Goal: Task Accomplishment & Management: Manage account settings

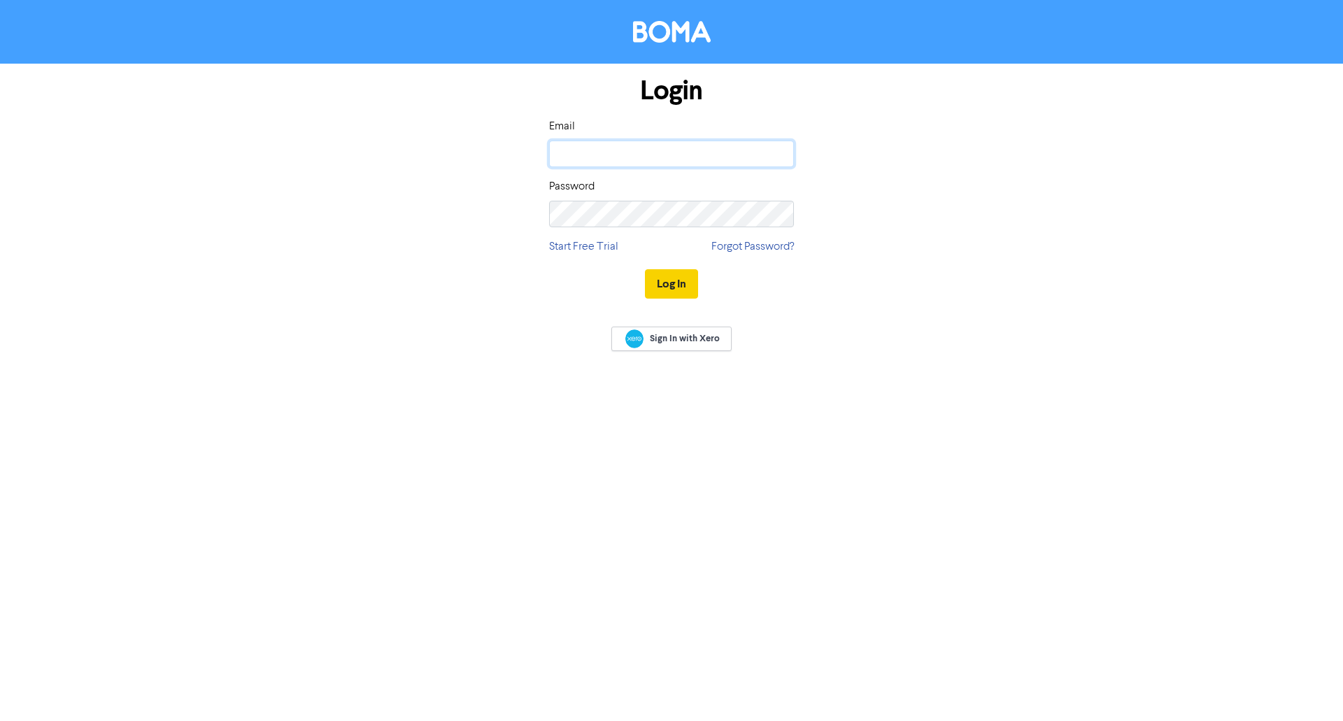
type input "[PERSON_NAME][EMAIL_ADDRESS][DOMAIN_NAME]"
click at [669, 283] on button "Log In" at bounding box center [671, 283] width 53 height 29
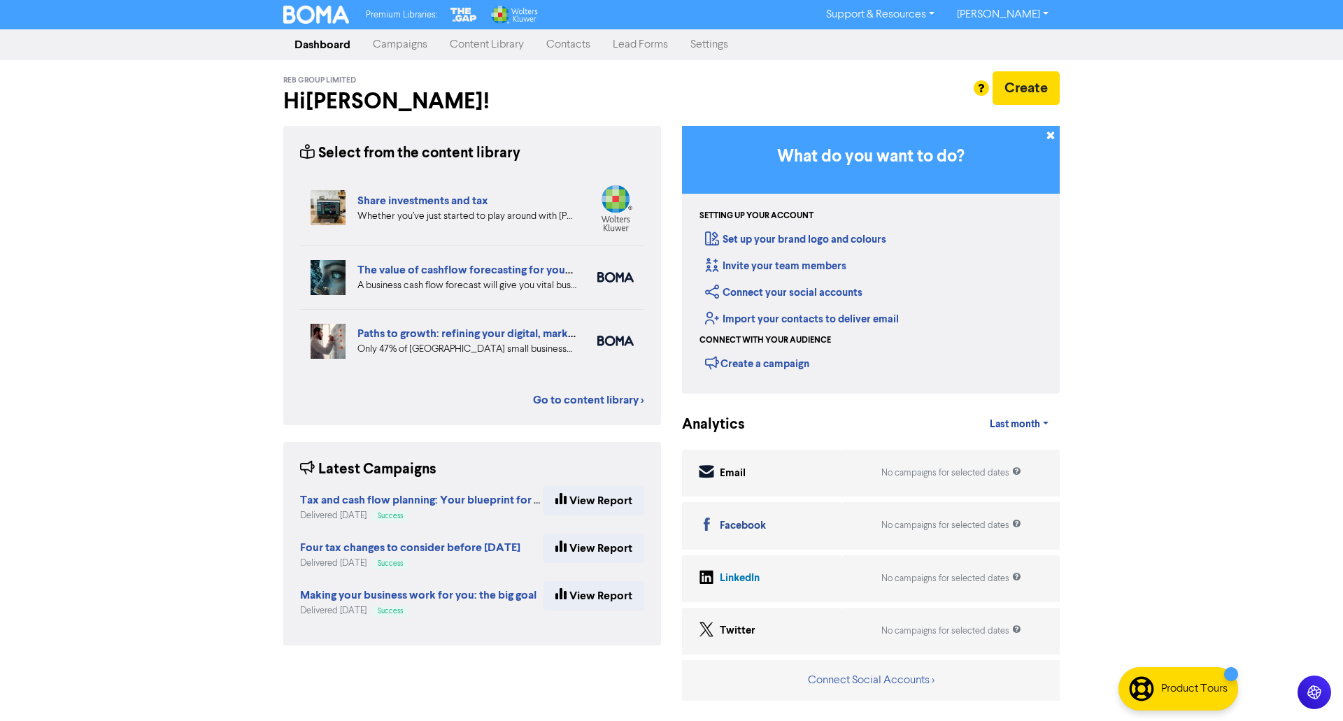
click at [470, 45] on link "Content Library" at bounding box center [487, 45] width 97 height 28
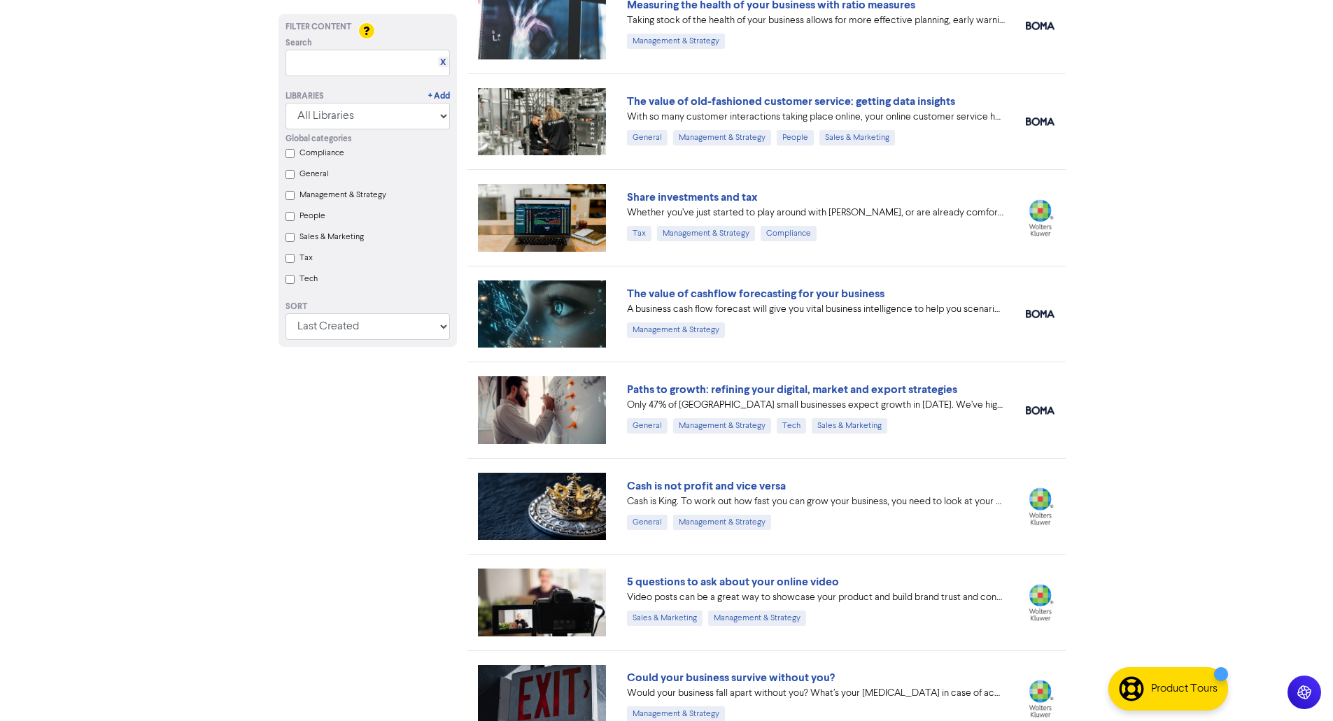
scroll to position [220, 0]
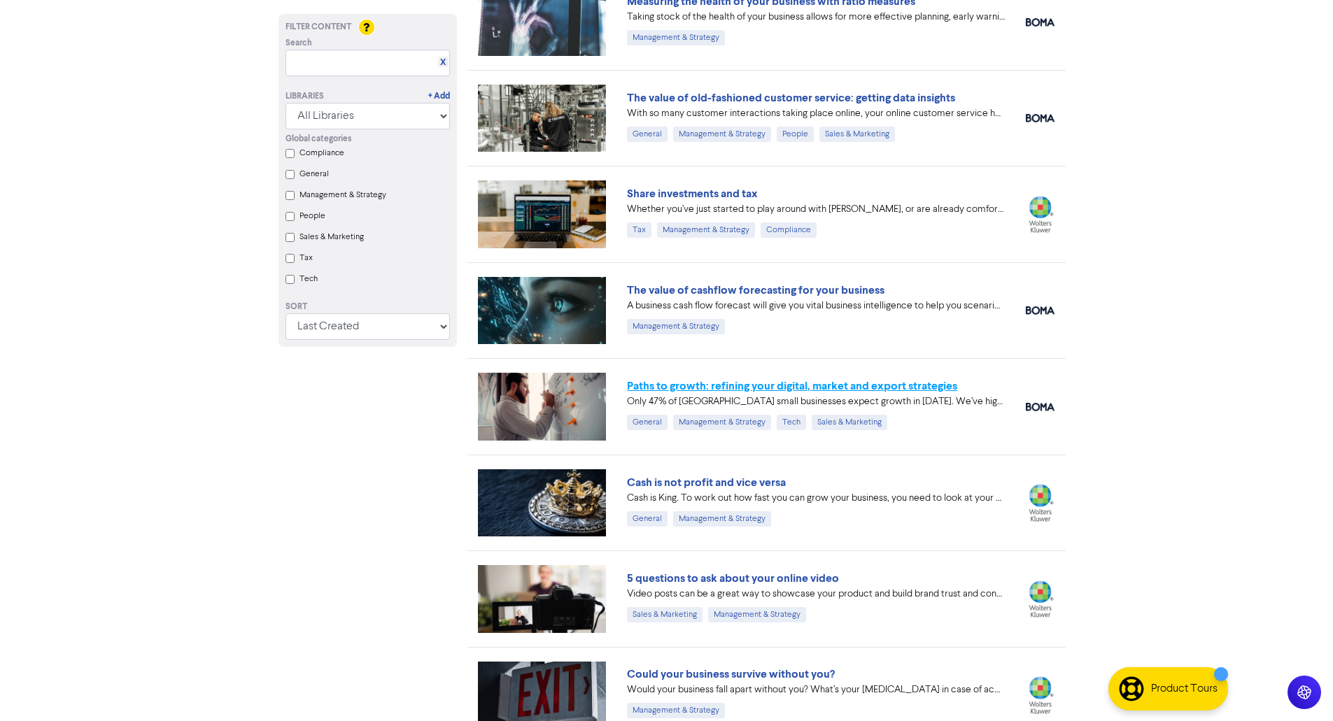
click at [767, 387] on link "Paths to growth: refining your digital, market and export strategies" at bounding box center [792, 386] width 330 height 14
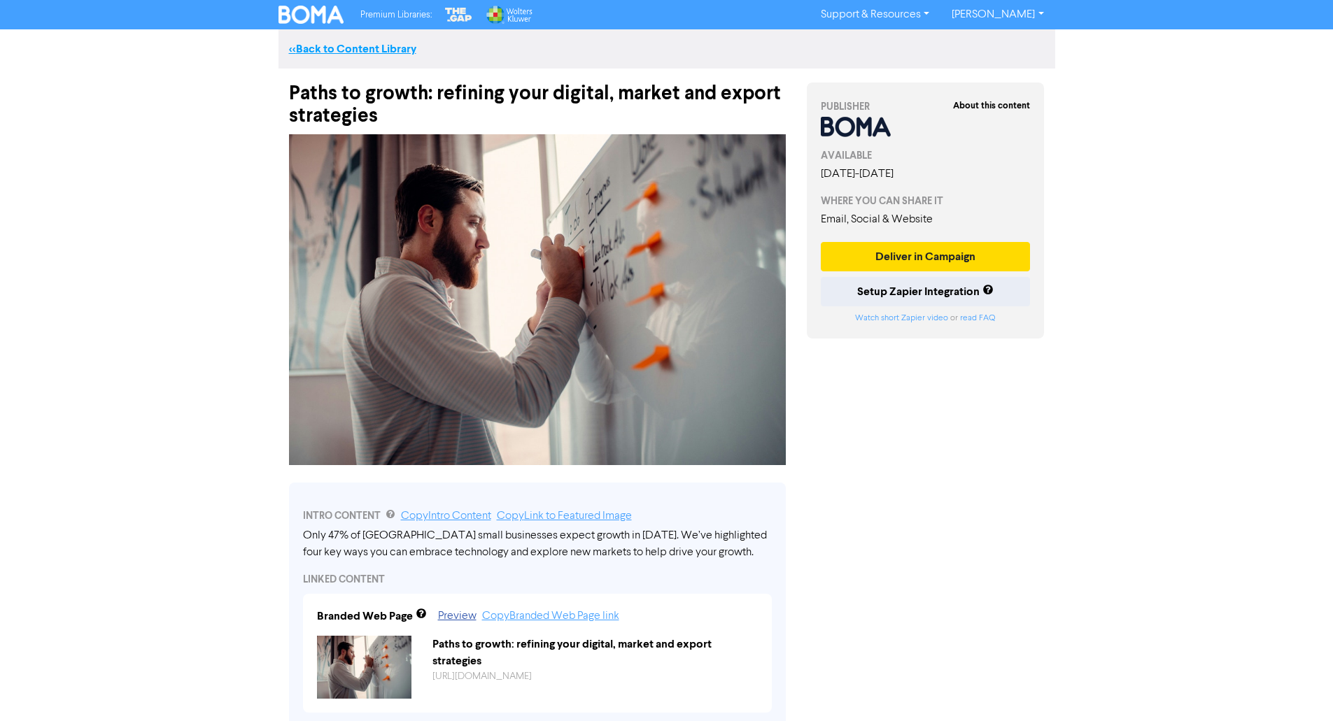
click at [361, 48] on link "<< Back to Content Library" at bounding box center [352, 49] width 127 height 14
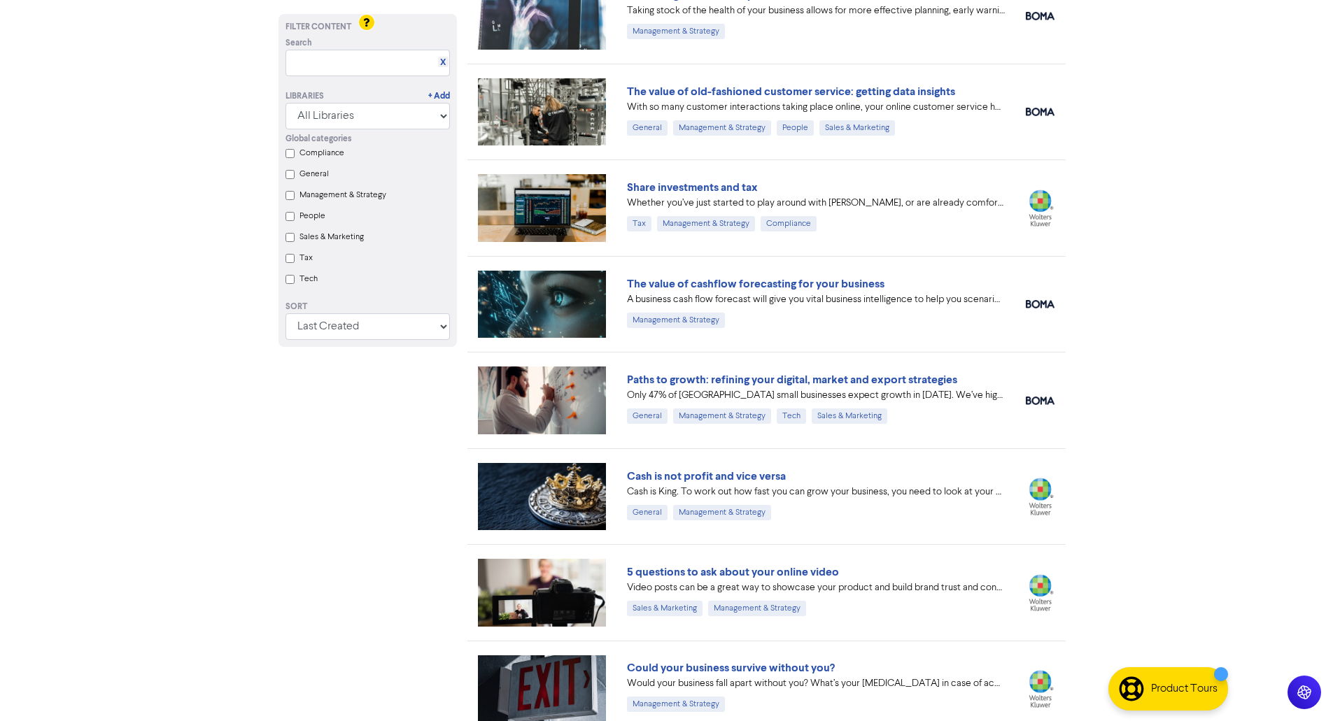
scroll to position [228, 0]
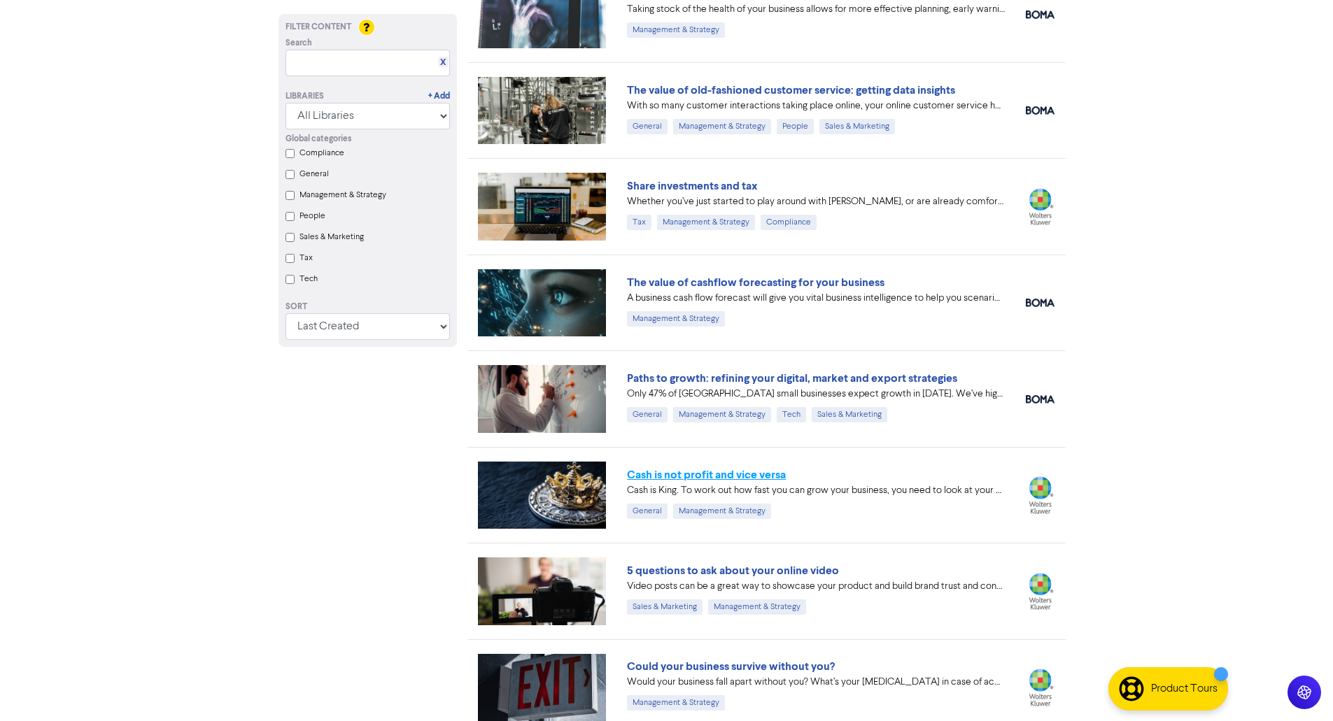
click at [724, 478] on link "Cash is not profit and vice versa" at bounding box center [706, 475] width 159 height 14
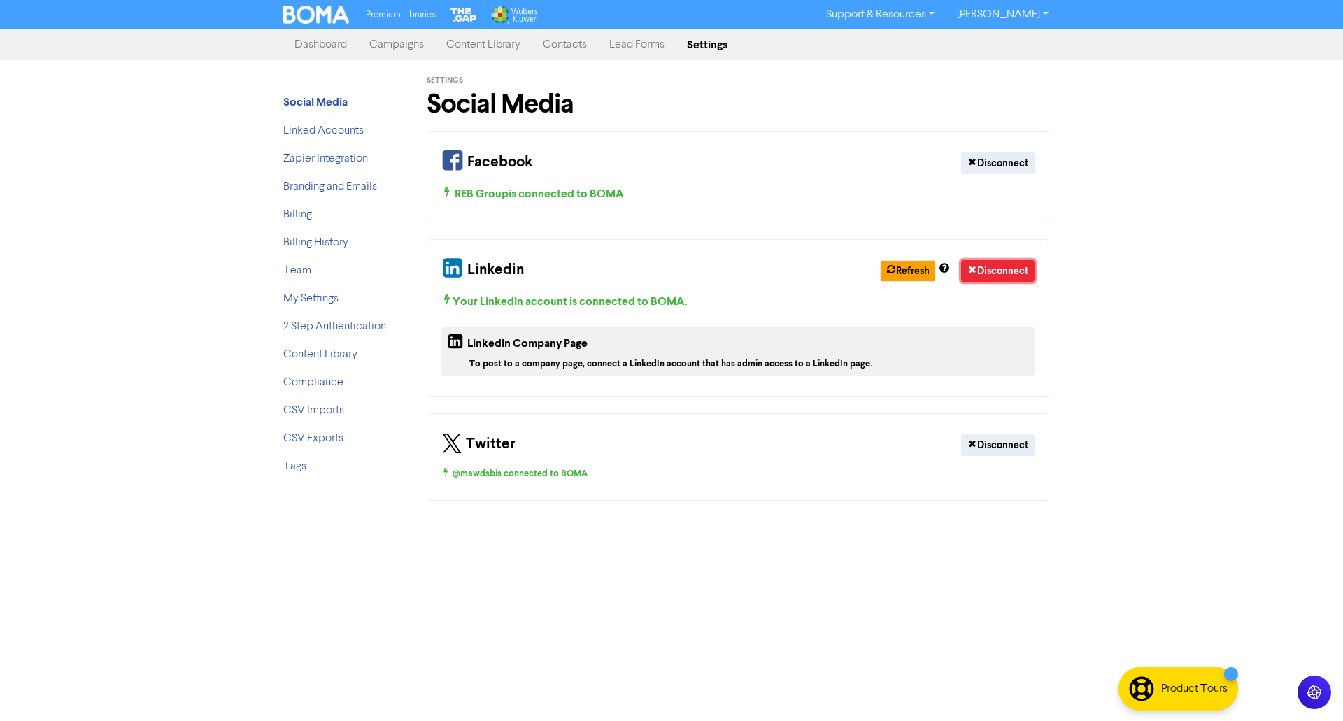
click at [1011, 268] on button "Disconnect" at bounding box center [997, 271] width 73 height 22
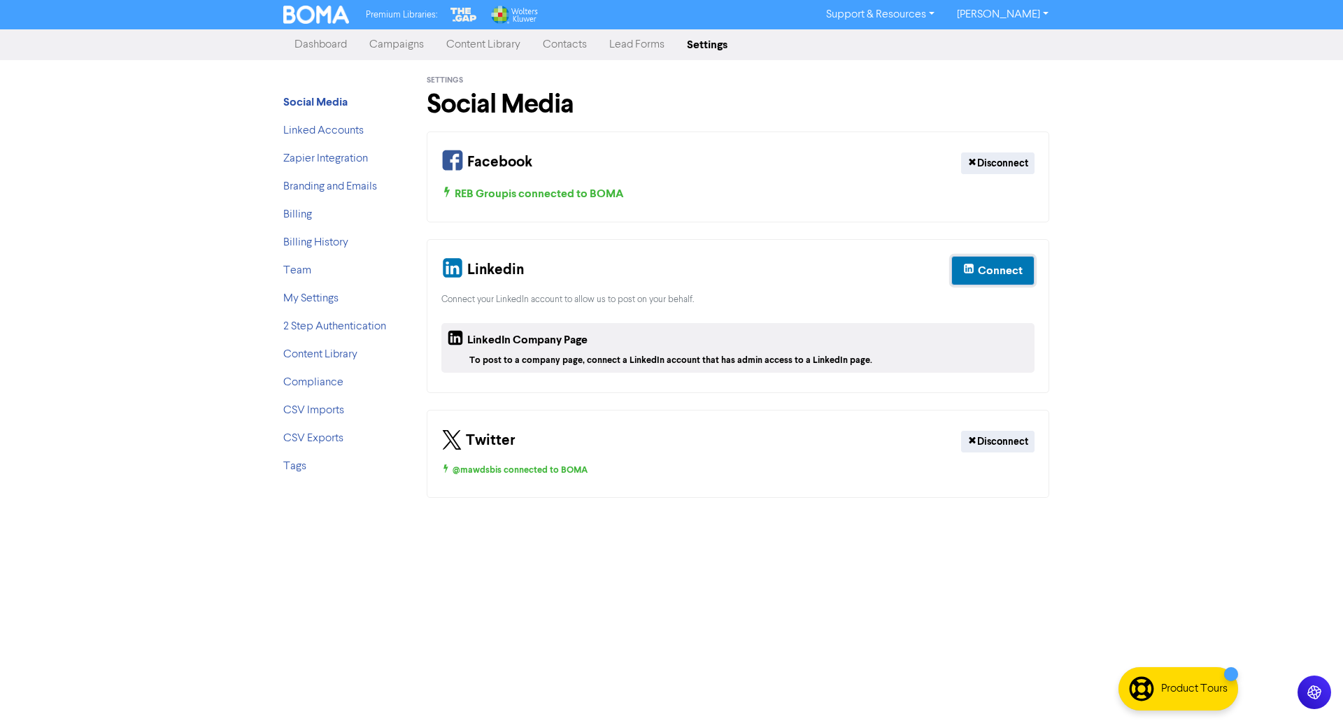
click at [997, 269] on div "Connect" at bounding box center [1000, 270] width 45 height 17
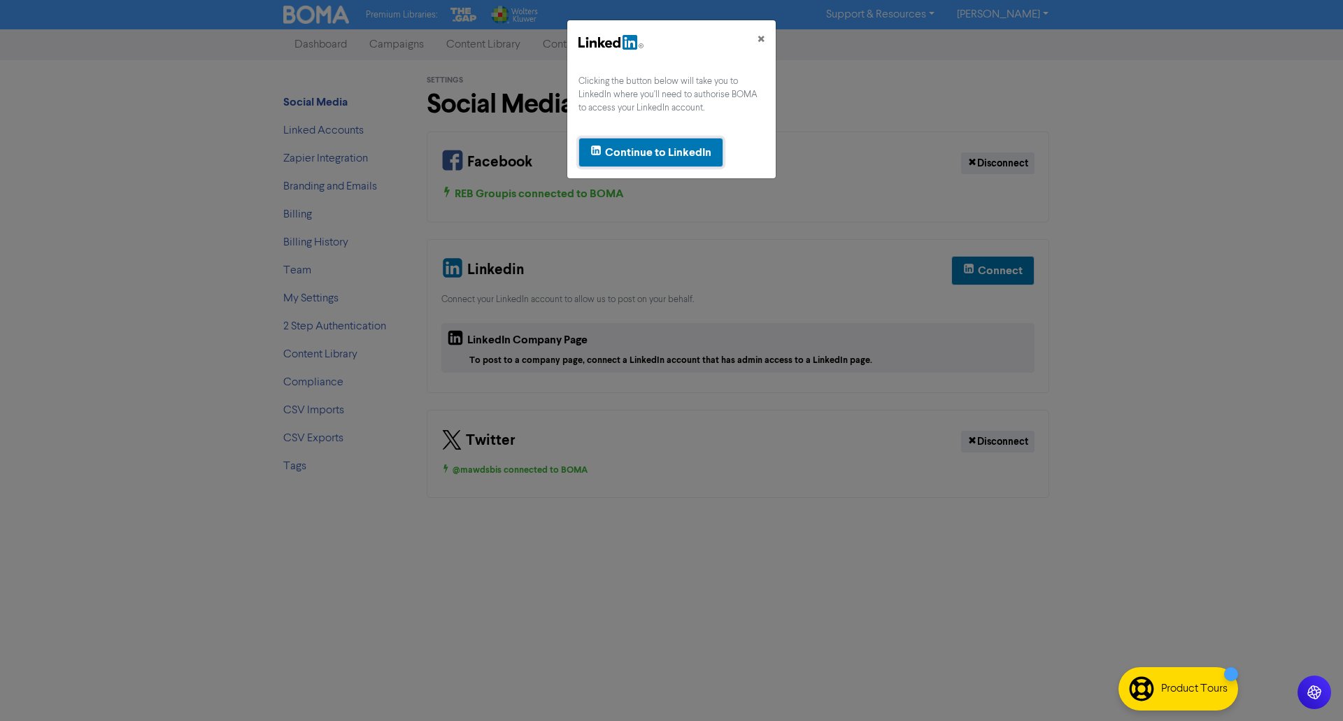
click at [678, 150] on div "Continue to LinkedIn" at bounding box center [658, 152] width 106 height 17
